Goal: Task Accomplishment & Management: Manage account settings

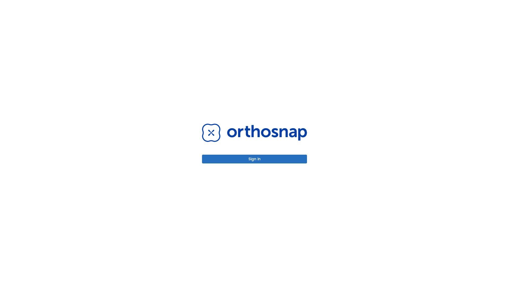
click at [255, 159] on button "Sign in" at bounding box center [254, 158] width 105 height 9
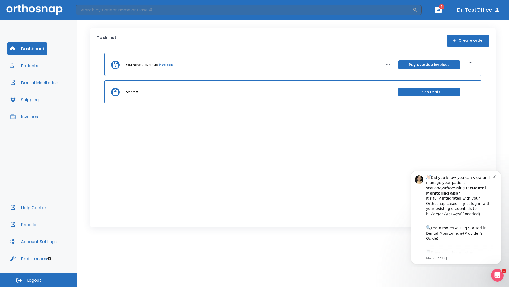
click at [38, 279] on span "Logout" at bounding box center [34, 280] width 14 height 6
